Goal: Download file/media

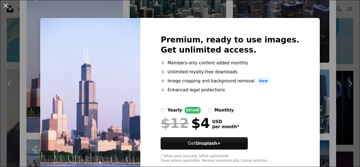
scroll to position [13, 0]
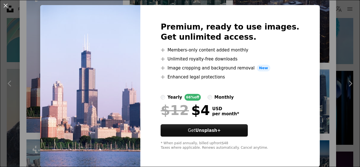
click at [97, 98] on img at bounding box center [90, 86] width 100 height 162
click at [117, 110] on img at bounding box center [90, 86] width 100 height 162
click at [29, 85] on div "An X shape Premium, ready to use images. Get unlimited access. A plus sign Memb…" at bounding box center [180, 83] width 360 height 167
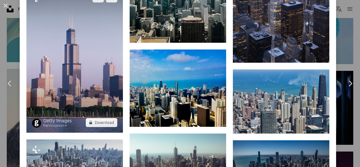
click at [72, 58] on img at bounding box center [74, 60] width 96 height 145
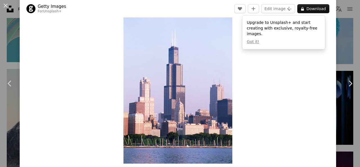
scroll to position [19, 0]
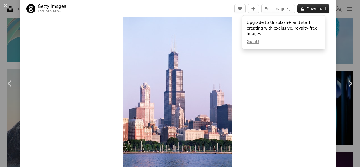
click at [308, 8] on button "A lock Download" at bounding box center [313, 8] width 32 height 9
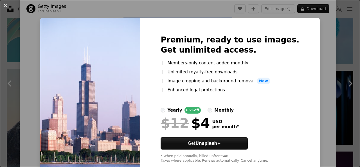
click at [81, 70] on img at bounding box center [90, 99] width 100 height 162
click at [30, 45] on div "An X shape Premium, ready to use images. Get unlimited access. A plus sign Memb…" at bounding box center [180, 83] width 360 height 167
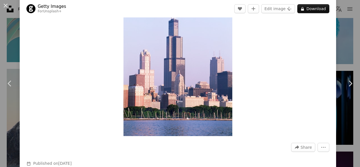
scroll to position [75, 0]
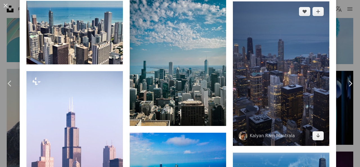
scroll to position [731, 0]
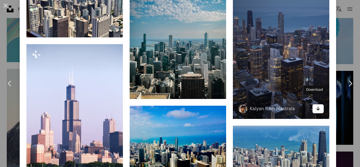
click at [316, 105] on icon "Arrow pointing down" at bounding box center [318, 108] width 4 height 7
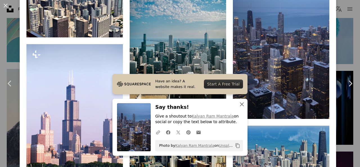
click at [238, 101] on icon "An X shape" at bounding box center [241, 104] width 7 height 7
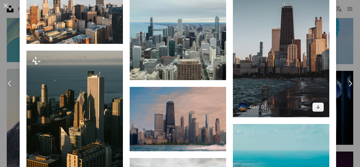
scroll to position [1294, 0]
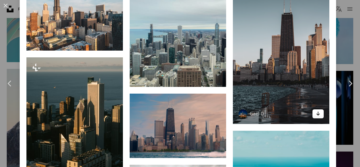
click at [316, 110] on icon "Arrow pointing down" at bounding box center [318, 113] width 4 height 7
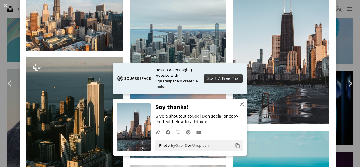
click at [242, 104] on icon "An X shape" at bounding box center [241, 104] width 7 height 7
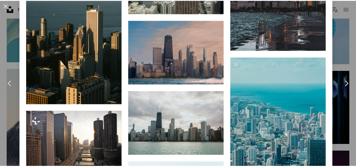
scroll to position [1369, 0]
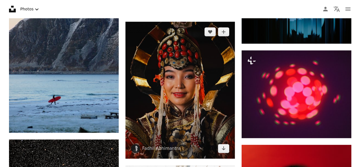
scroll to position [2362, 0]
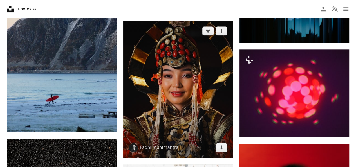
click at [185, 103] on img at bounding box center [178, 89] width 110 height 137
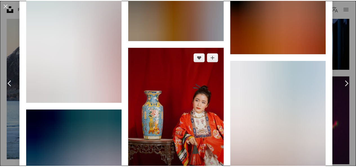
scroll to position [2156, 0]
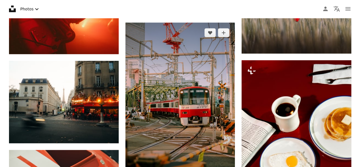
scroll to position [2662, 0]
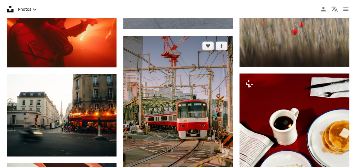
click at [162, 95] on img at bounding box center [178, 118] width 110 height 165
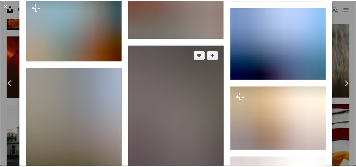
scroll to position [1837, 0]
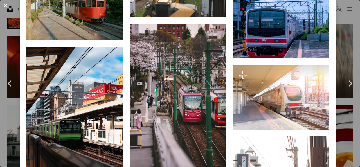
click at [4, 5] on button "An X shape" at bounding box center [5, 5] width 7 height 7
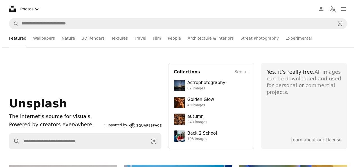
scroll to position [2662, 0]
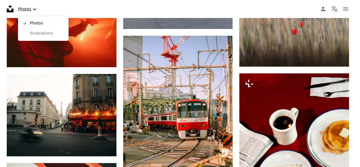
click at [33, 9] on icon "Chevron down" at bounding box center [34, 9] width 7 height 7
click at [23, 24] on icon "A checkmark" at bounding box center [24, 24] width 5 height 6
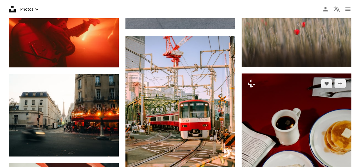
scroll to position [2718, 0]
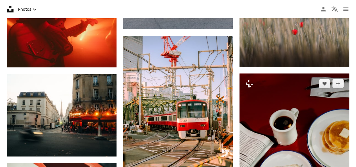
click at [287, 99] on img at bounding box center [294, 155] width 110 height 164
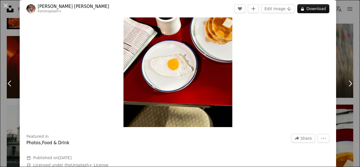
scroll to position [37, 0]
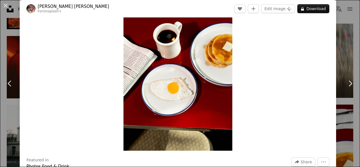
click at [177, 69] on img "Zoom in on this image" at bounding box center [177, 68] width 109 height 163
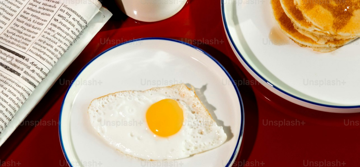
scroll to position [218, 0]
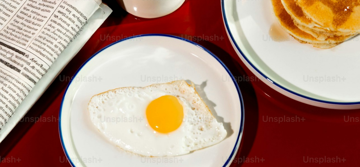
click at [173, 80] on img "Zoom out on this image" at bounding box center [180, 51] width 361 height 541
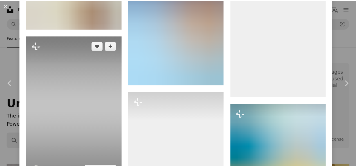
scroll to position [1018, 0]
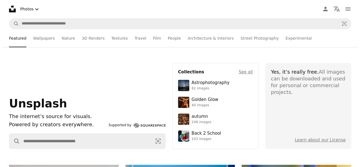
scroll to position [2906, 0]
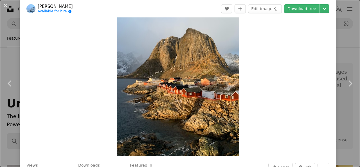
scroll to position [56, 0]
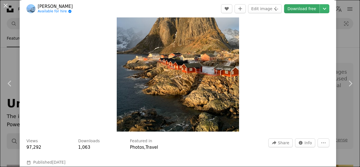
click at [295, 7] on link "Download free" at bounding box center [301, 8] width 35 height 9
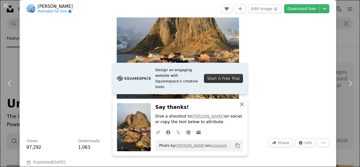
click at [240, 105] on icon "button" at bounding box center [242, 104] width 4 height 4
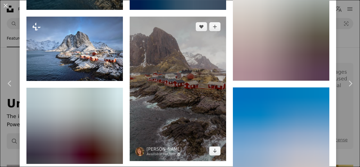
scroll to position [731, 0]
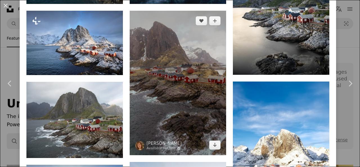
click at [171, 96] on img at bounding box center [178, 83] width 96 height 145
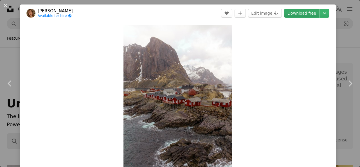
click at [297, 12] on link "Download free" at bounding box center [301, 13] width 35 height 9
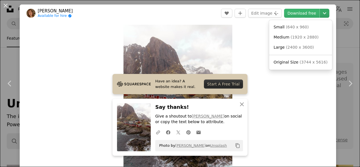
click at [320, 12] on icon "Chevron down" at bounding box center [324, 13] width 9 height 7
click at [206, 36] on dialog "An X shape Chevron left Chevron right [PERSON_NAME] Available for hire A checkm…" at bounding box center [180, 83] width 360 height 167
click at [321, 13] on icon "Chevron down" at bounding box center [324, 13] width 9 height 7
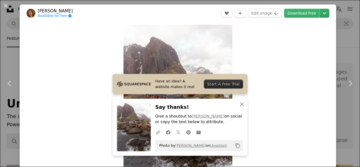
click at [320, 13] on icon "Chevron down" at bounding box center [324, 13] width 9 height 7
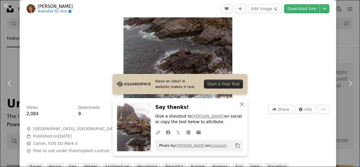
scroll to position [94, 0]
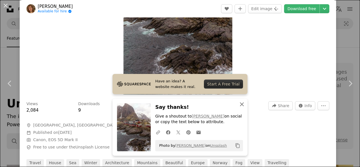
click at [241, 104] on icon "An X shape" at bounding box center [241, 104] width 7 height 7
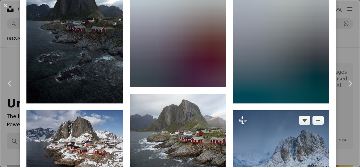
scroll to position [637, 0]
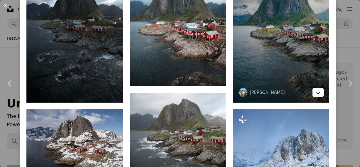
click at [316, 90] on icon "Download" at bounding box center [318, 92] width 4 height 4
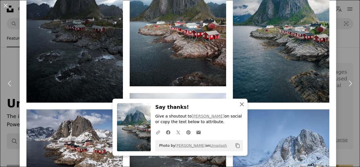
click at [240, 104] on icon "button" at bounding box center [242, 104] width 4 height 4
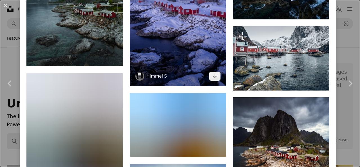
scroll to position [881, 0]
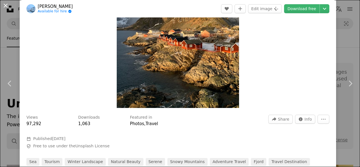
scroll to position [75, 0]
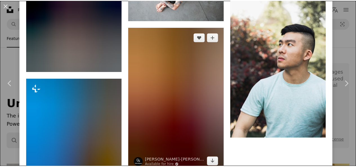
scroll to position [2043, 0]
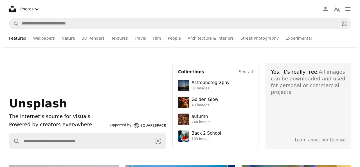
scroll to position [3074, 0]
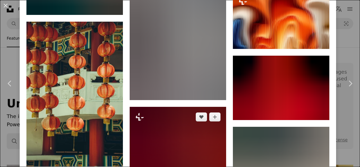
scroll to position [5144, 0]
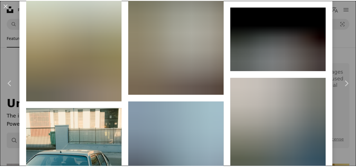
scroll to position [3290, 0]
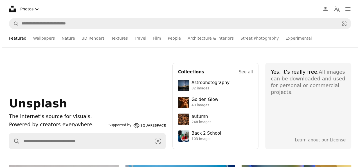
scroll to position [3899, 0]
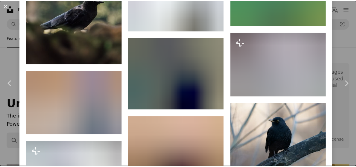
scroll to position [2492, 0]
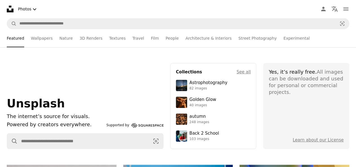
scroll to position [5287, 0]
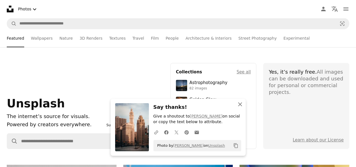
click at [240, 105] on icon "An X shape" at bounding box center [240, 104] width 7 height 7
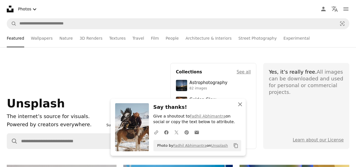
click at [240, 105] on icon "button" at bounding box center [240, 104] width 4 height 4
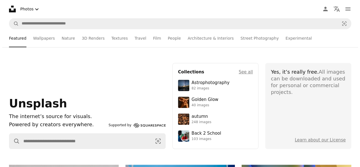
scroll to position [5474, 0]
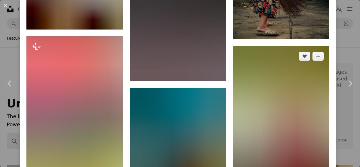
scroll to position [2879, 0]
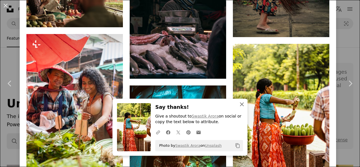
click at [238, 104] on icon "An X shape" at bounding box center [241, 104] width 7 height 7
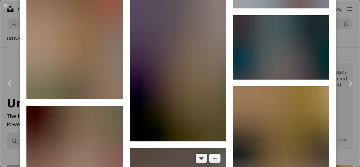
scroll to position [9603, 0]
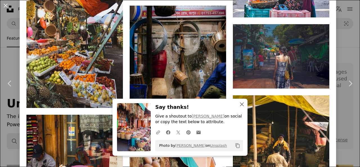
click at [238, 102] on icon "An X shape" at bounding box center [241, 104] width 7 height 7
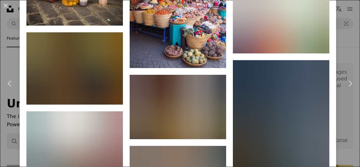
scroll to position [9847, 0]
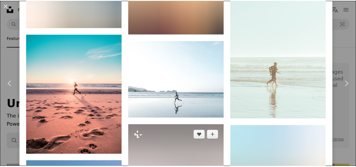
scroll to position [1537, 0]
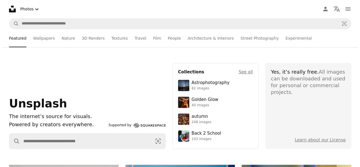
scroll to position [5830, 0]
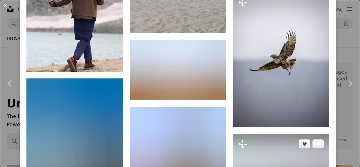
scroll to position [2568, 0]
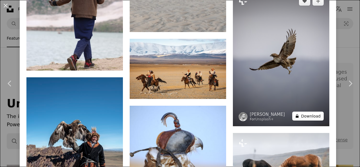
click at [301, 112] on button "A lock Download" at bounding box center [307, 116] width 31 height 9
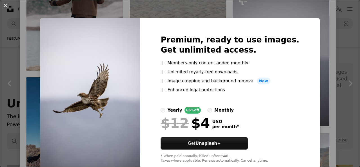
click at [39, 67] on div "An X shape Premium, ready to use images. Get unlimited access. A plus sign Memb…" at bounding box center [180, 83] width 360 height 167
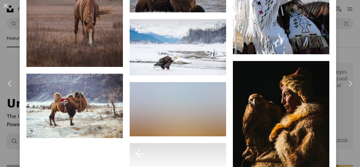
scroll to position [3581, 0]
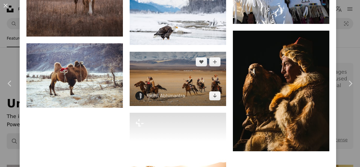
click at [180, 52] on img at bounding box center [178, 79] width 96 height 54
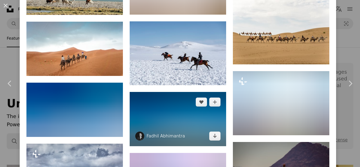
scroll to position [1143, 0]
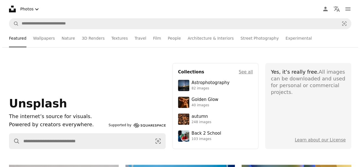
scroll to position [6224, 0]
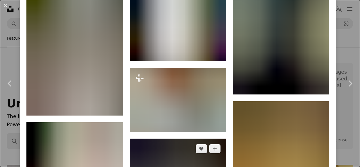
scroll to position [1387, 0]
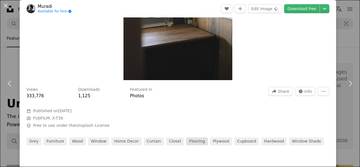
scroll to position [112, 0]
